Goal: Check status

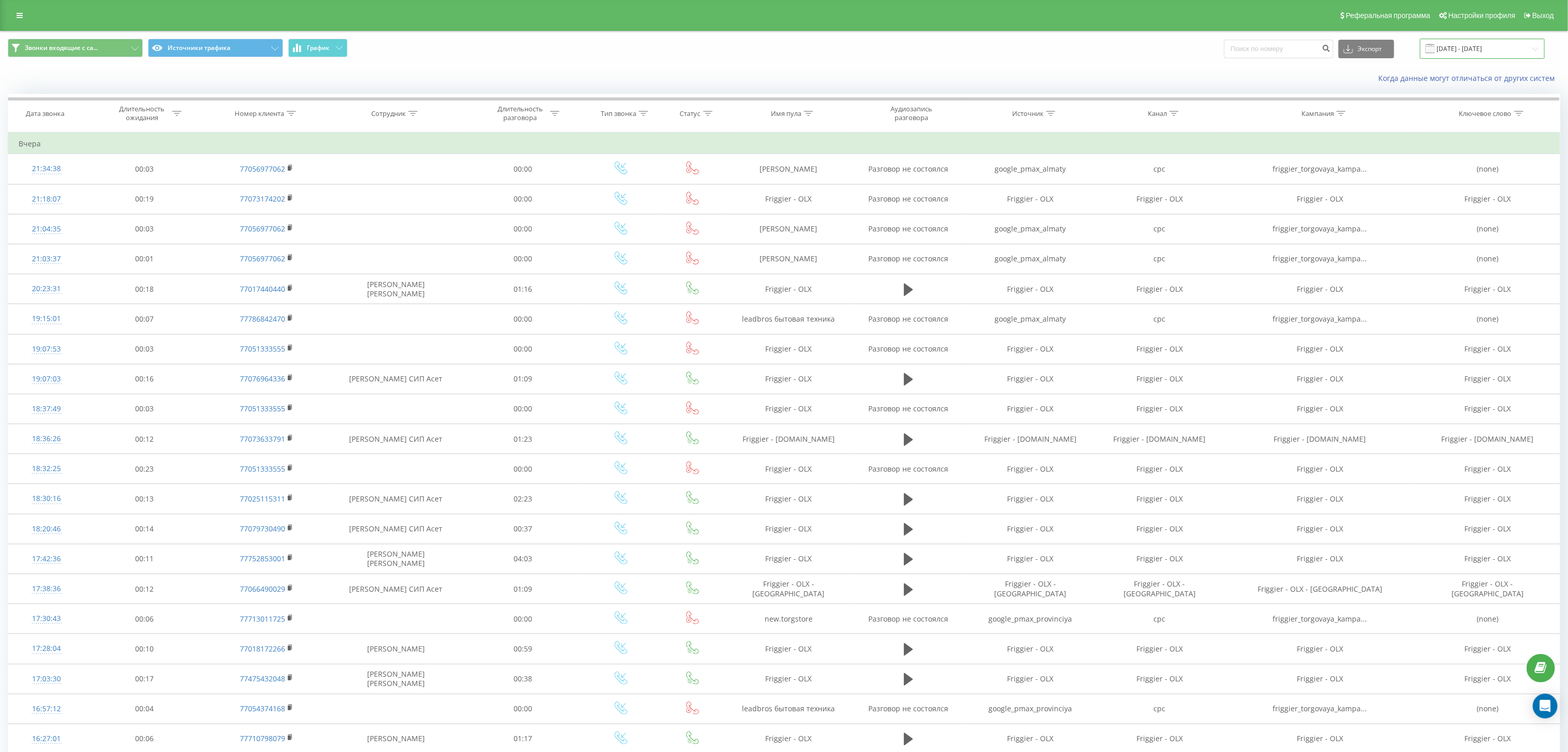
click at [1478, 55] on input "[DATE] - [DATE]" at bounding box center [1482, 49] width 125 height 20
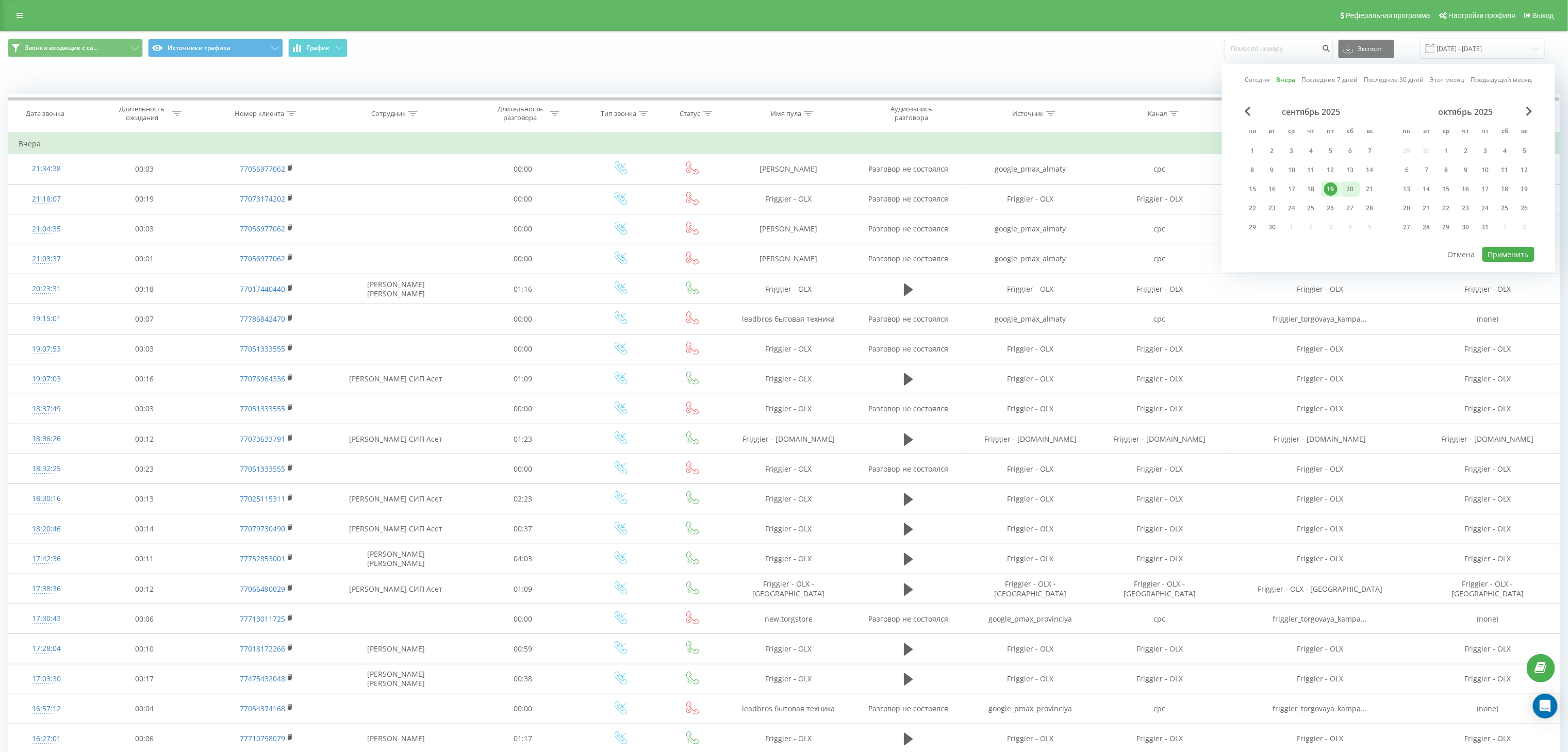
click at [1348, 184] on div "20" at bounding box center [1350, 189] width 13 height 13
click at [1504, 250] on button "Применить" at bounding box center [1508, 254] width 52 height 15
type input "20.09.2025 - 20.09.2025"
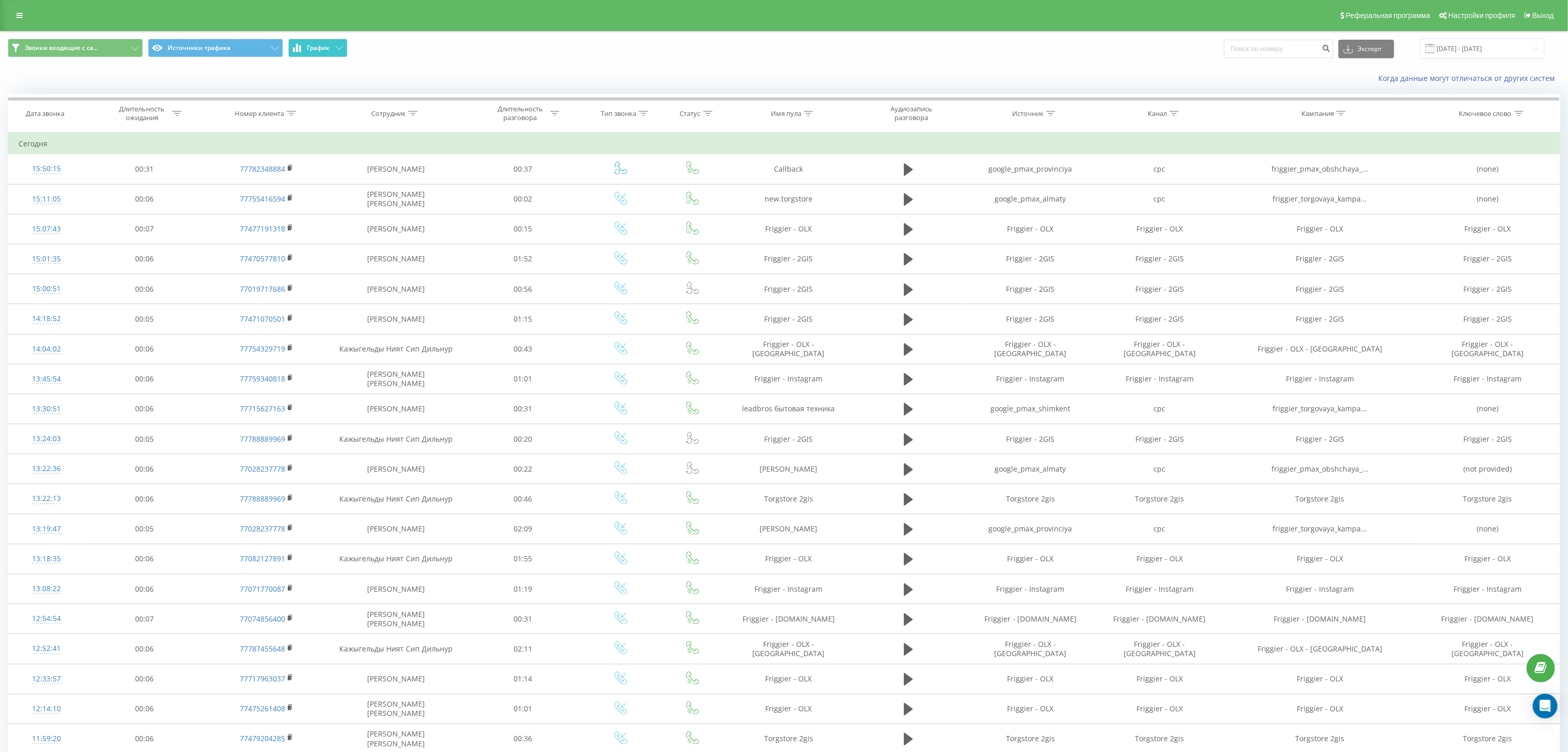
click at [326, 44] on span "График" at bounding box center [318, 48] width 22 height 7
